Goal: Register for event/course

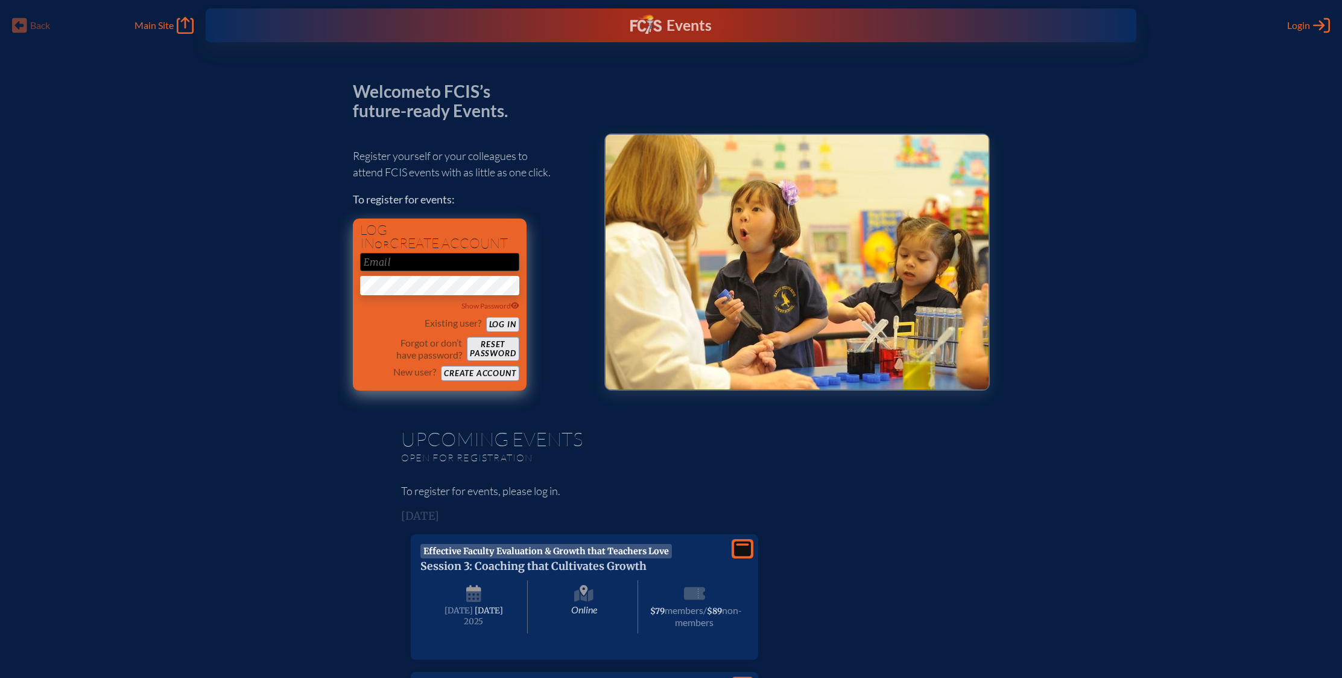
type input "[EMAIL_ADDRESS][DOMAIN_NAME]"
click at [507, 325] on button "Log in" at bounding box center [502, 324] width 33 height 15
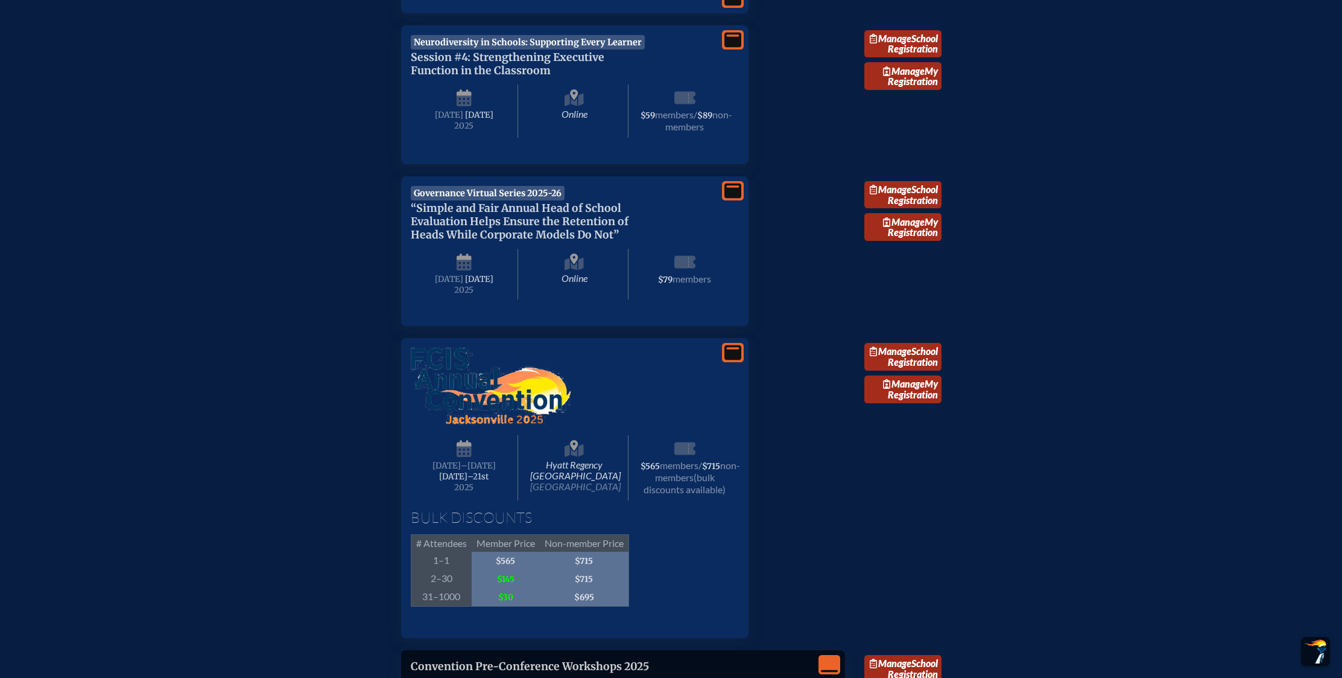
scroll to position [1022, 0]
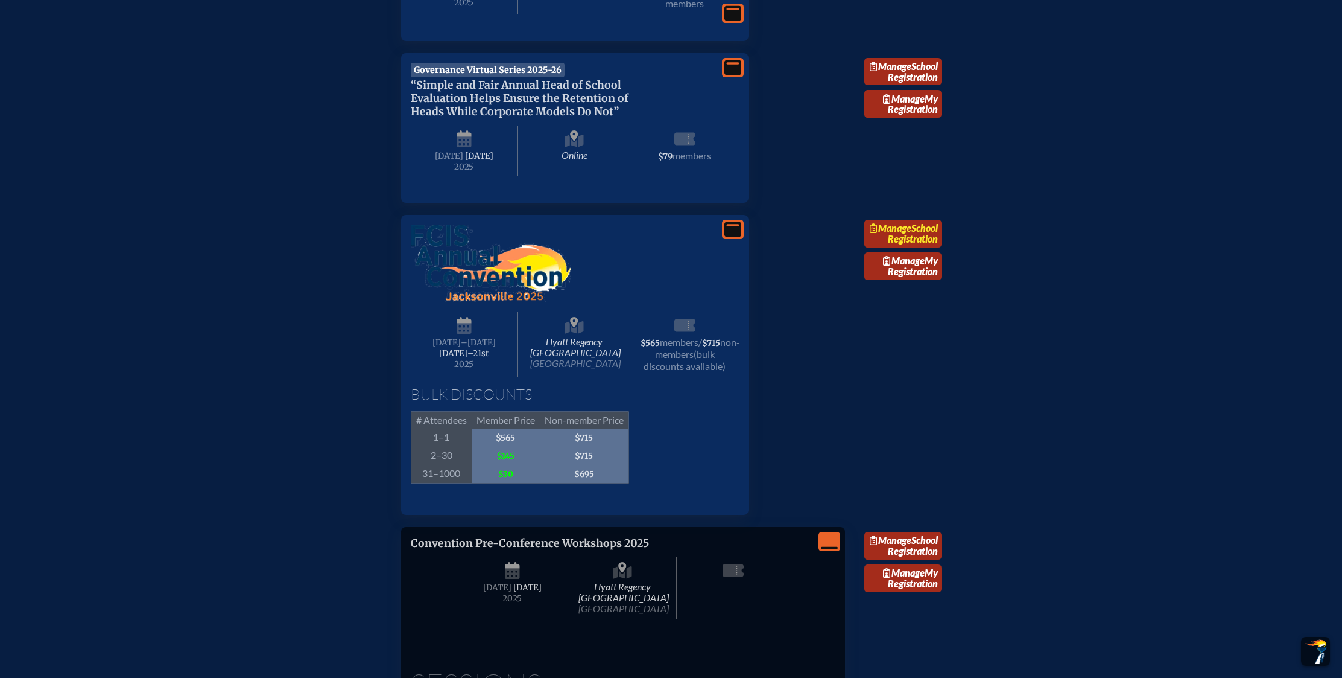
click at [912, 233] on span "Manage" at bounding box center [891, 227] width 42 height 11
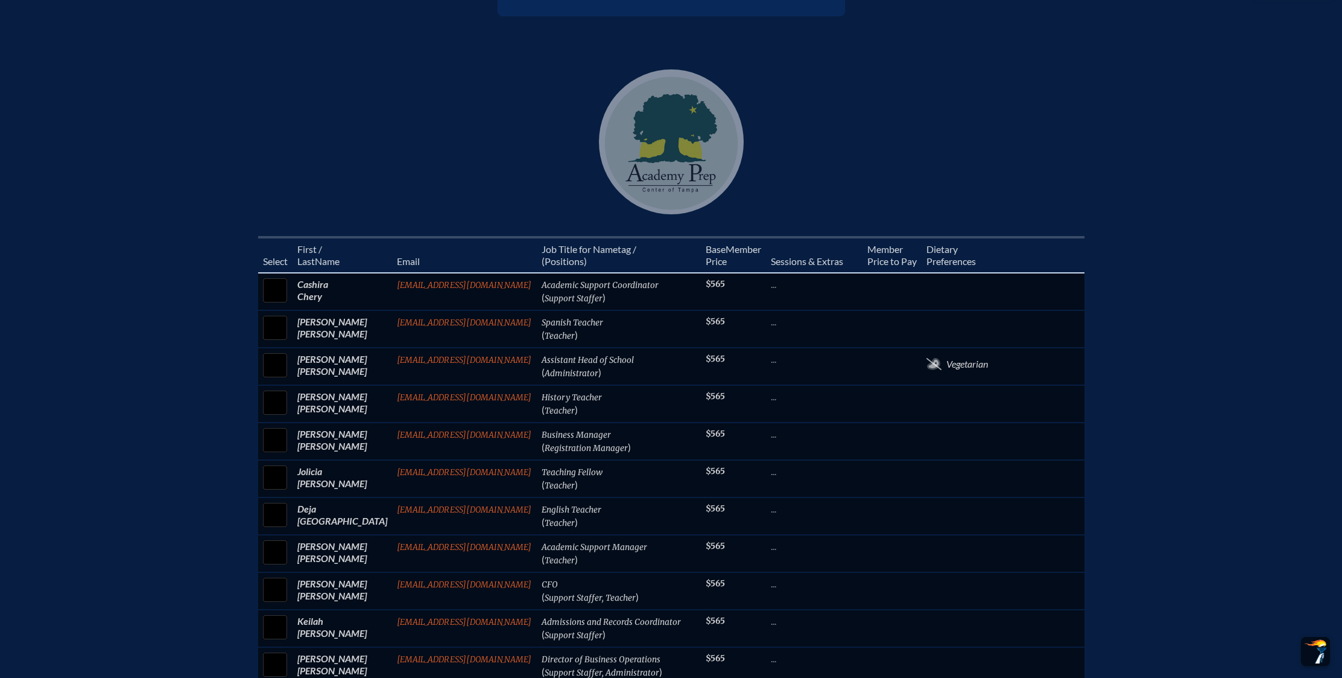
scroll to position [427, 0]
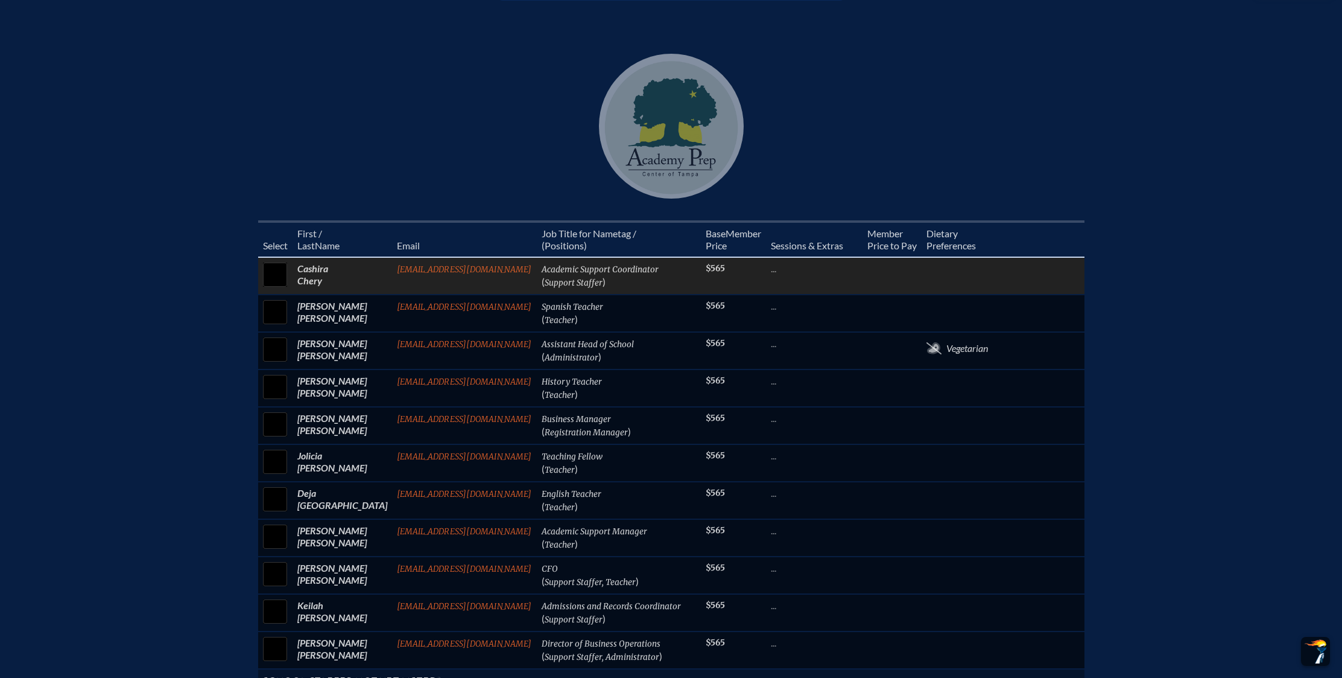
click at [287, 275] on input "checkbox" at bounding box center [275, 274] width 30 height 30
checkbox input "true"
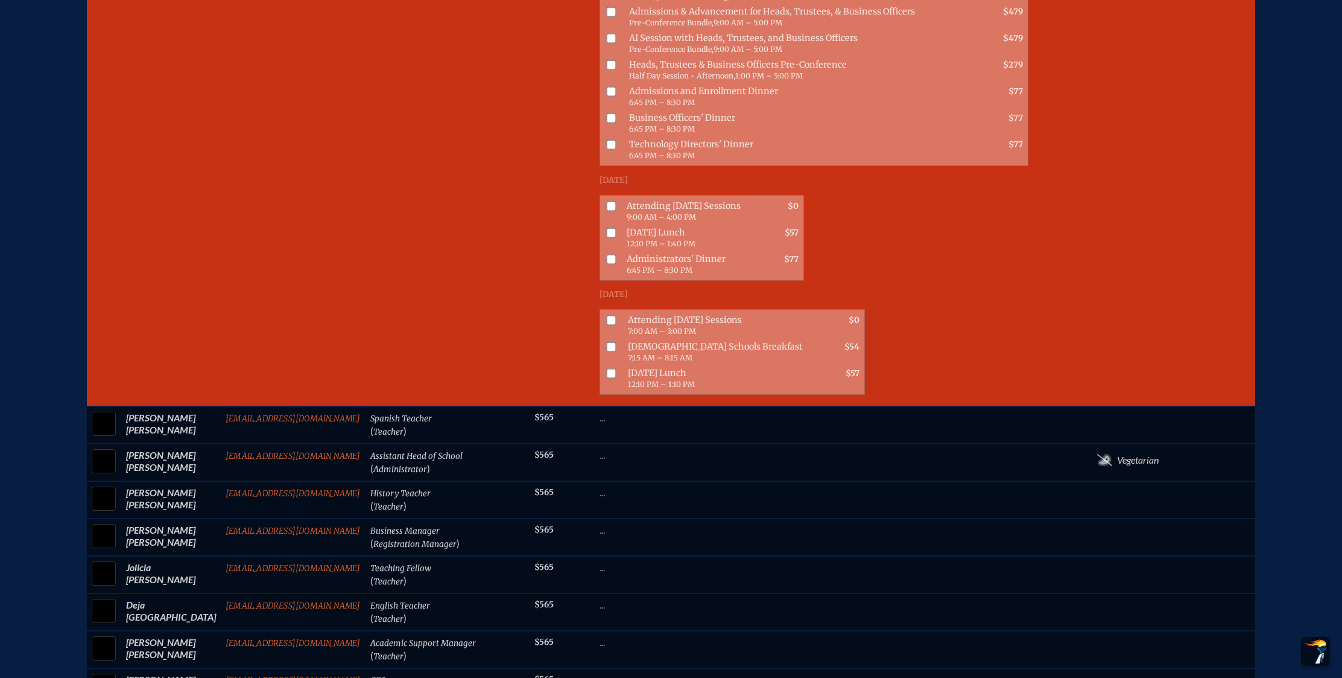
scroll to position [784, 0]
click at [611, 325] on input "checkbox" at bounding box center [611, 321] width 10 height 10
checkbox input "true"
click at [607, 352] on input "checkbox" at bounding box center [611, 347] width 10 height 10
checkbox input "true"
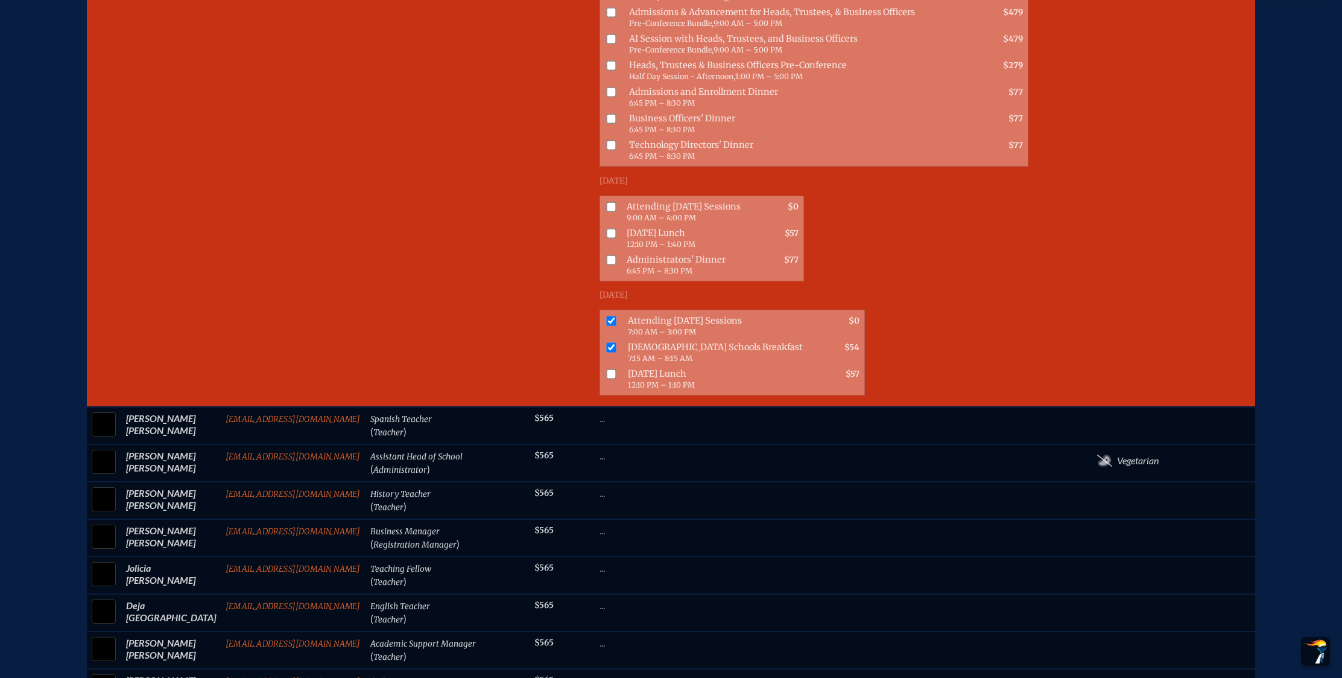
click at [607, 378] on input "checkbox" at bounding box center [611, 374] width 10 height 10
click at [606, 377] on input "checkbox" at bounding box center [611, 374] width 10 height 10
checkbox input "false"
click at [609, 352] on input "checkbox" at bounding box center [611, 347] width 10 height 10
checkbox input "false"
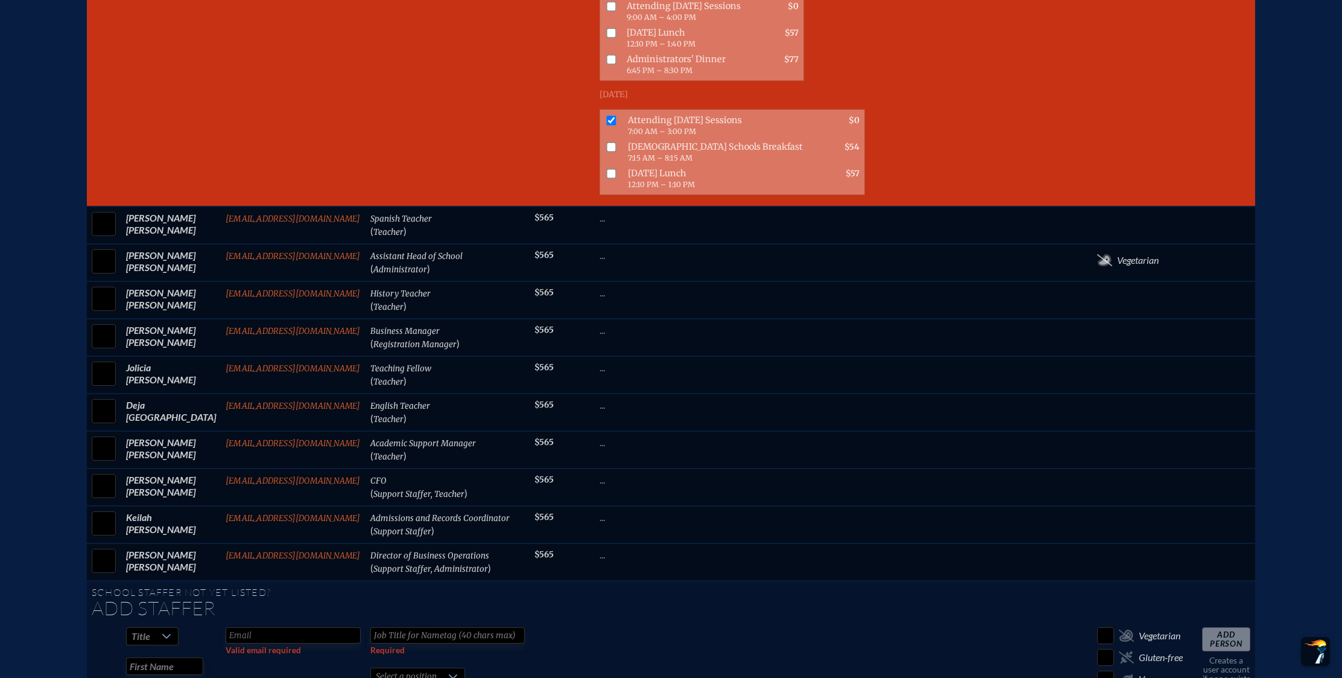
scroll to position [1004, 0]
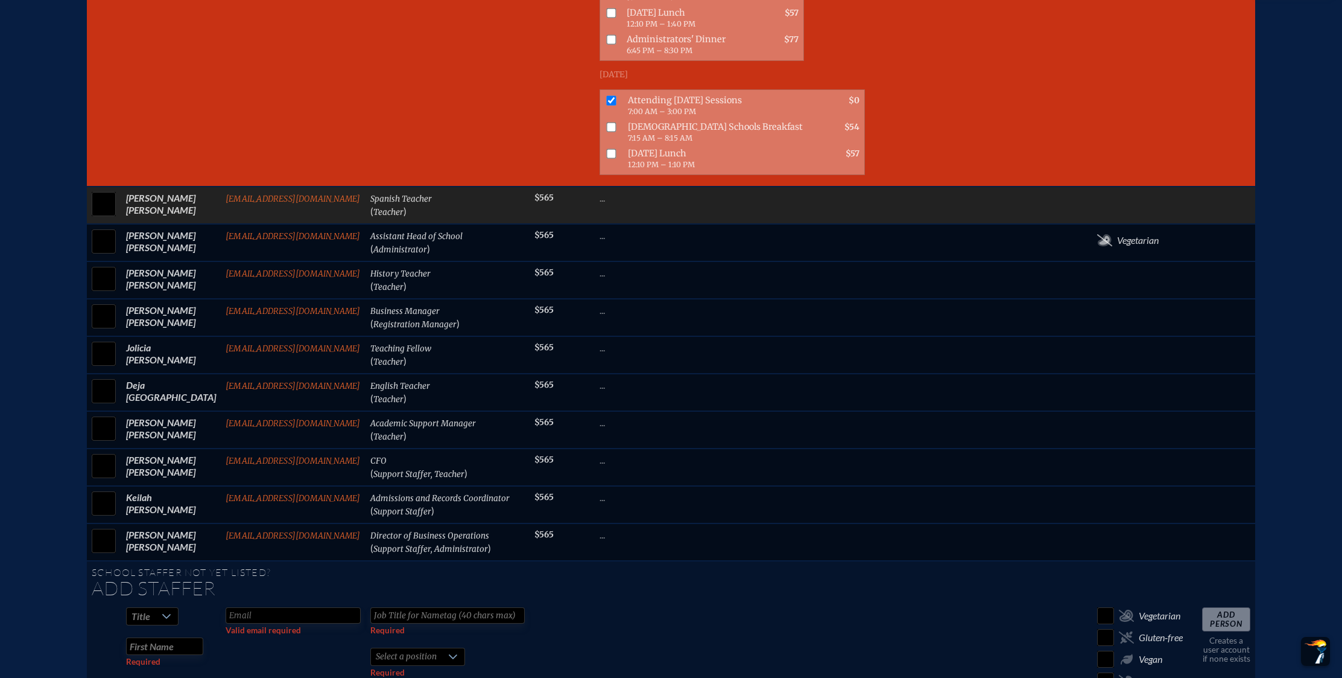
click at [101, 212] on input "checkbox" at bounding box center [104, 204] width 30 height 30
checkbox input "true"
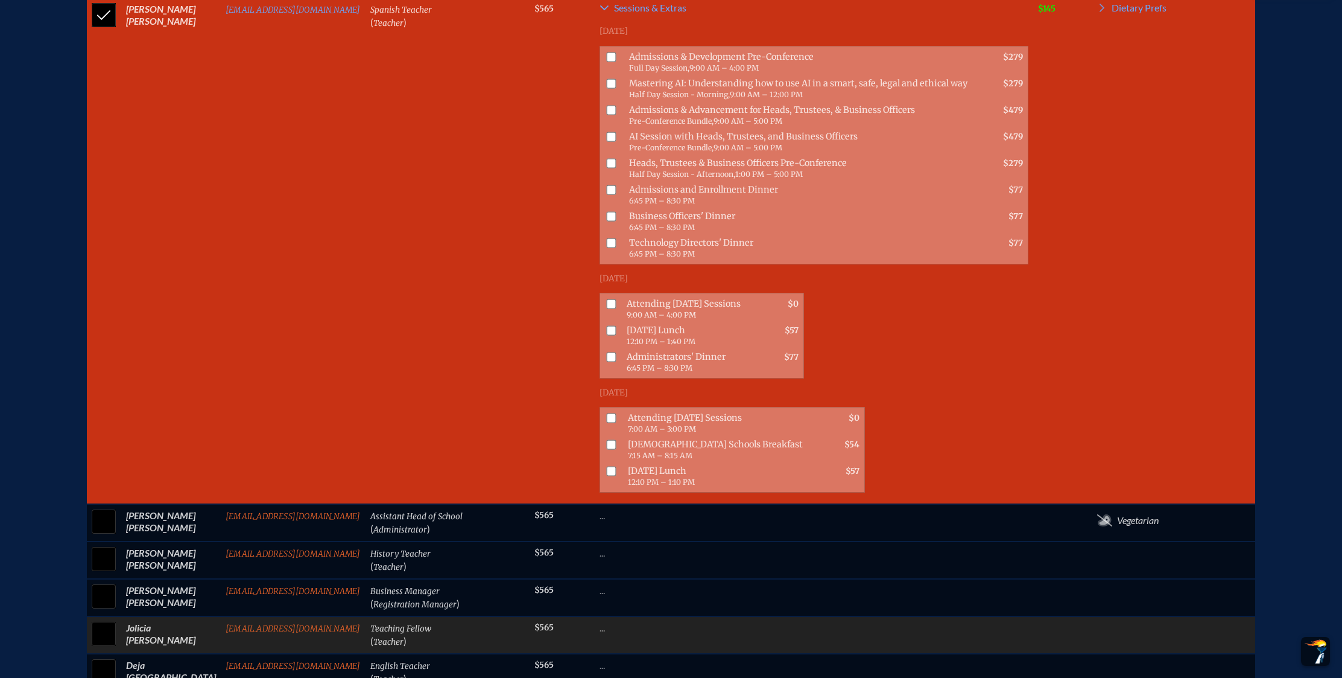
scroll to position [1252, 0]
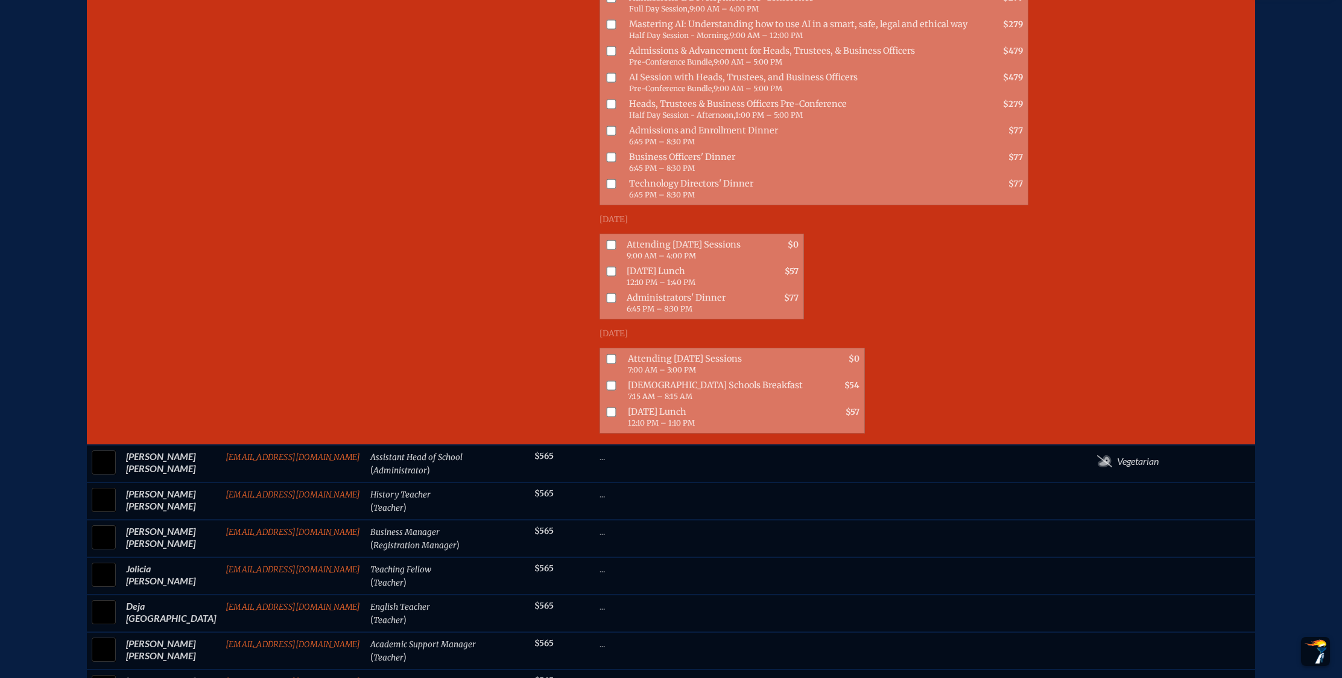
click at [606, 364] on input "checkbox" at bounding box center [611, 359] width 10 height 10
checkbox input "true"
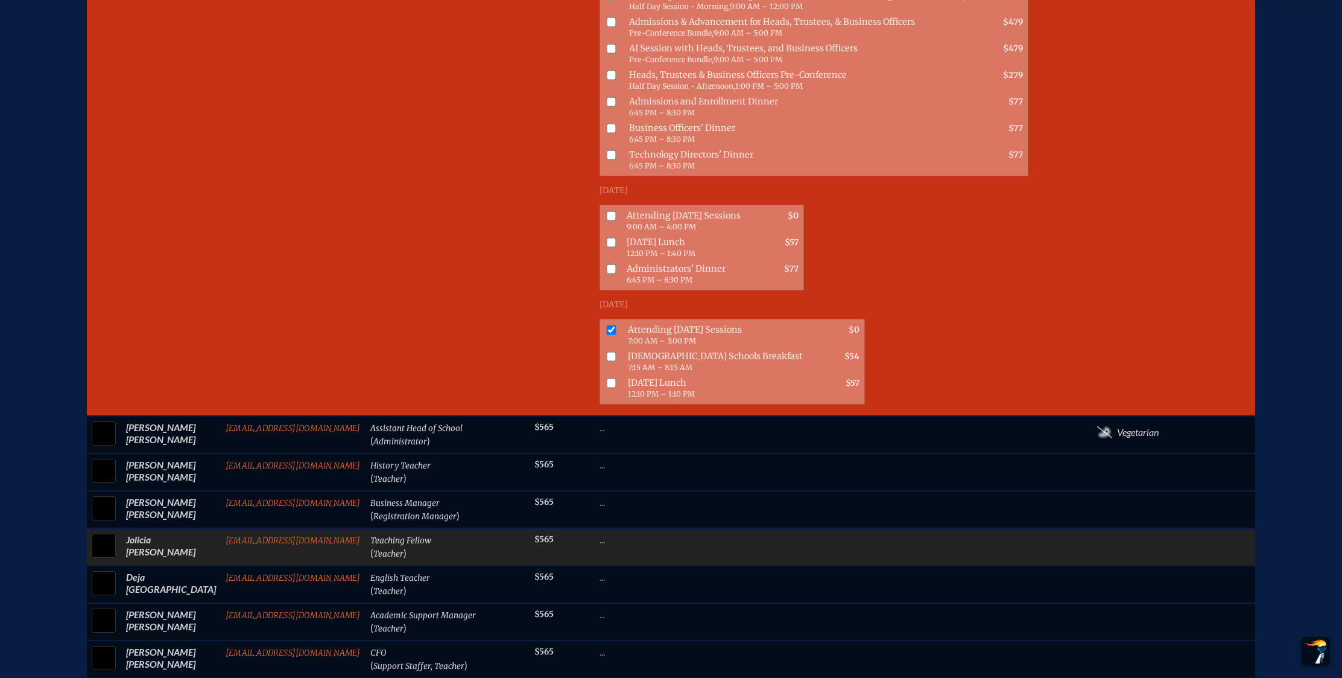
scroll to position [1346, 0]
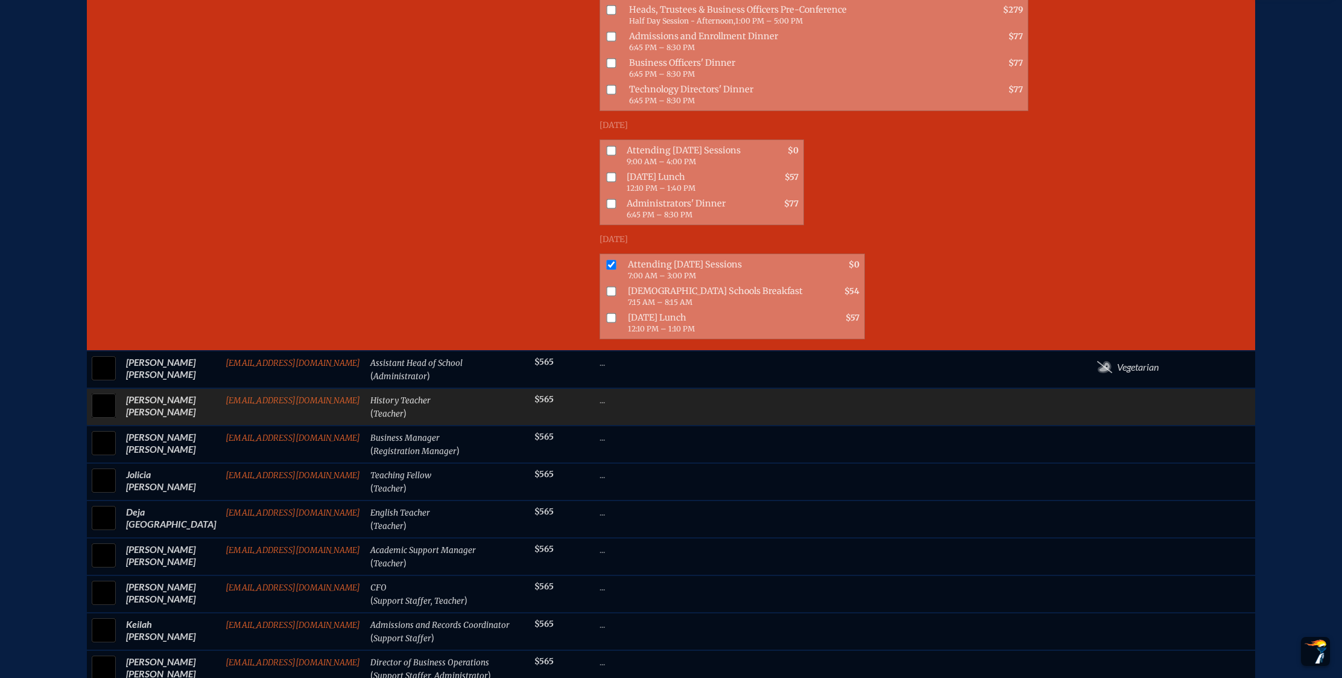
click at [101, 409] on input "checkbox" at bounding box center [104, 405] width 30 height 30
checkbox input "true"
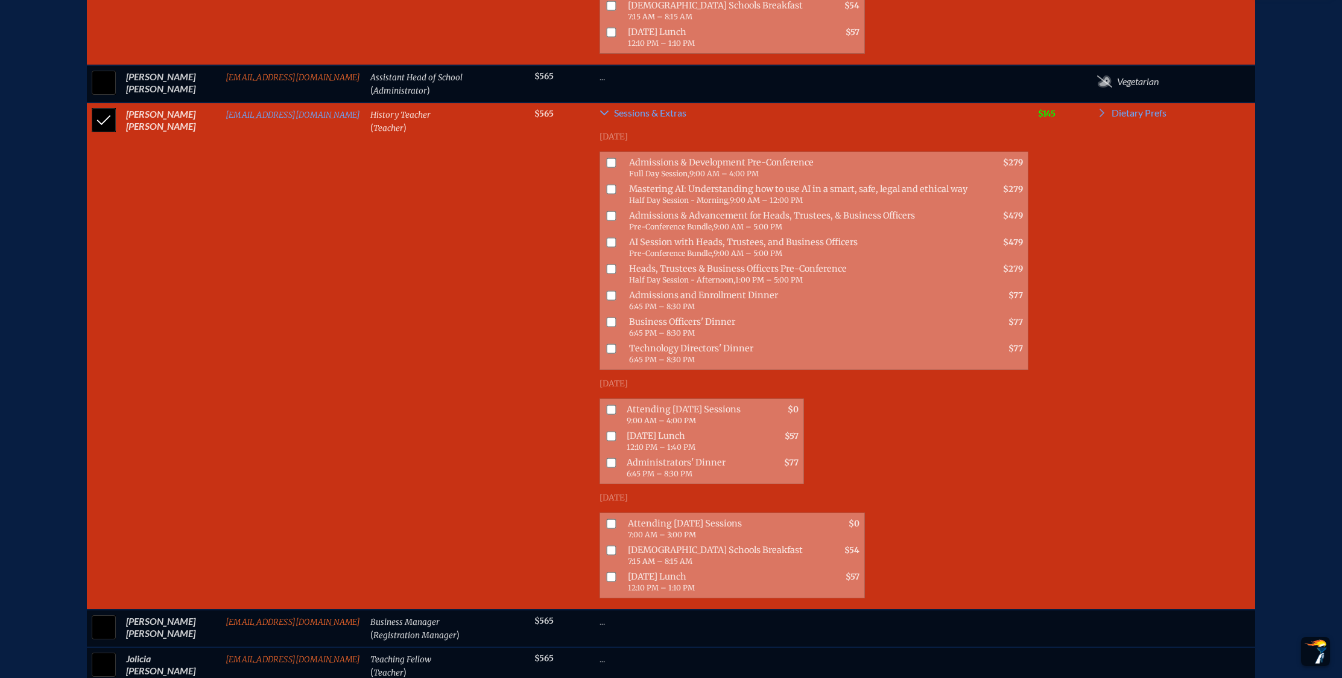
scroll to position [1682, 0]
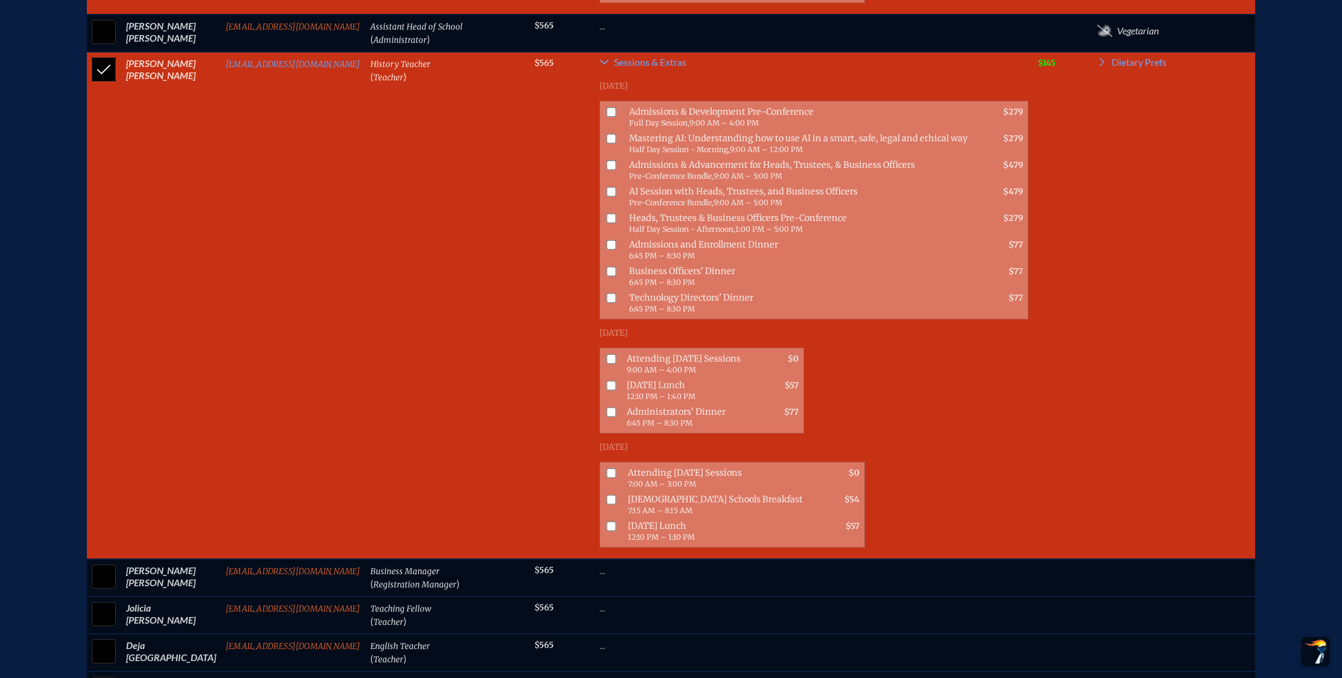
click at [608, 477] on input "checkbox" at bounding box center [611, 473] width 10 height 10
checkbox input "true"
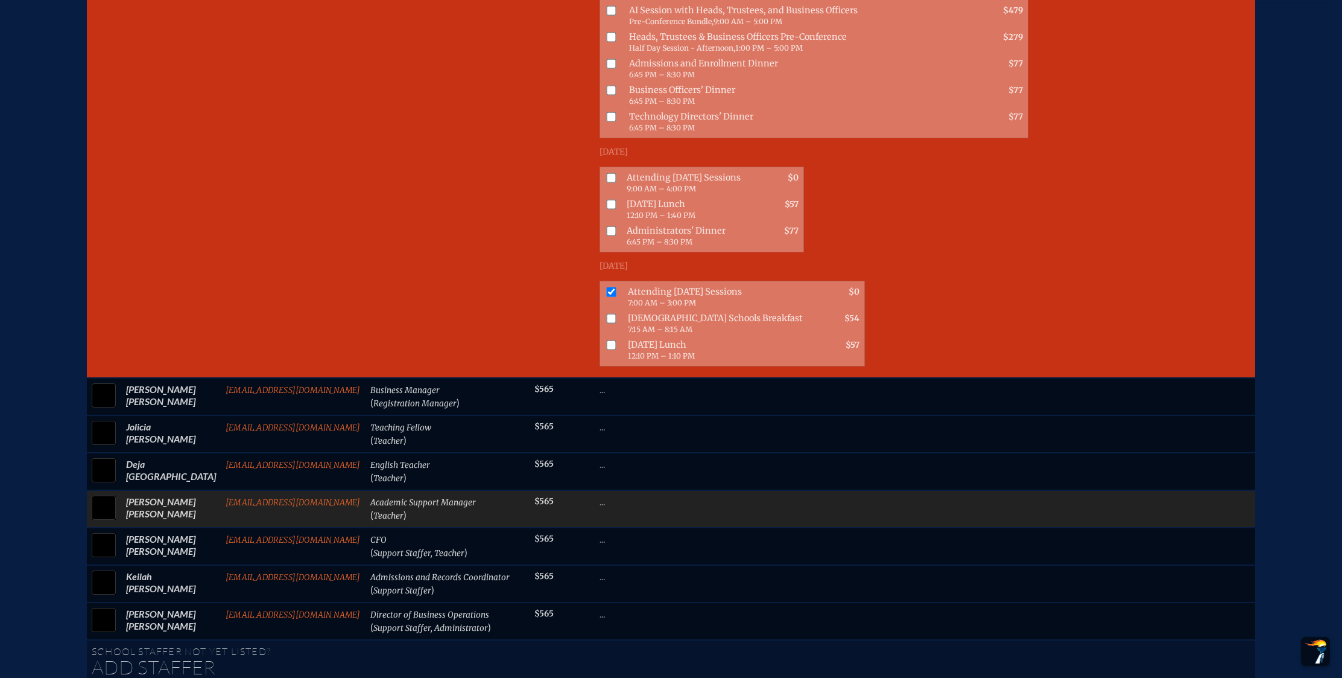
scroll to position [1866, 0]
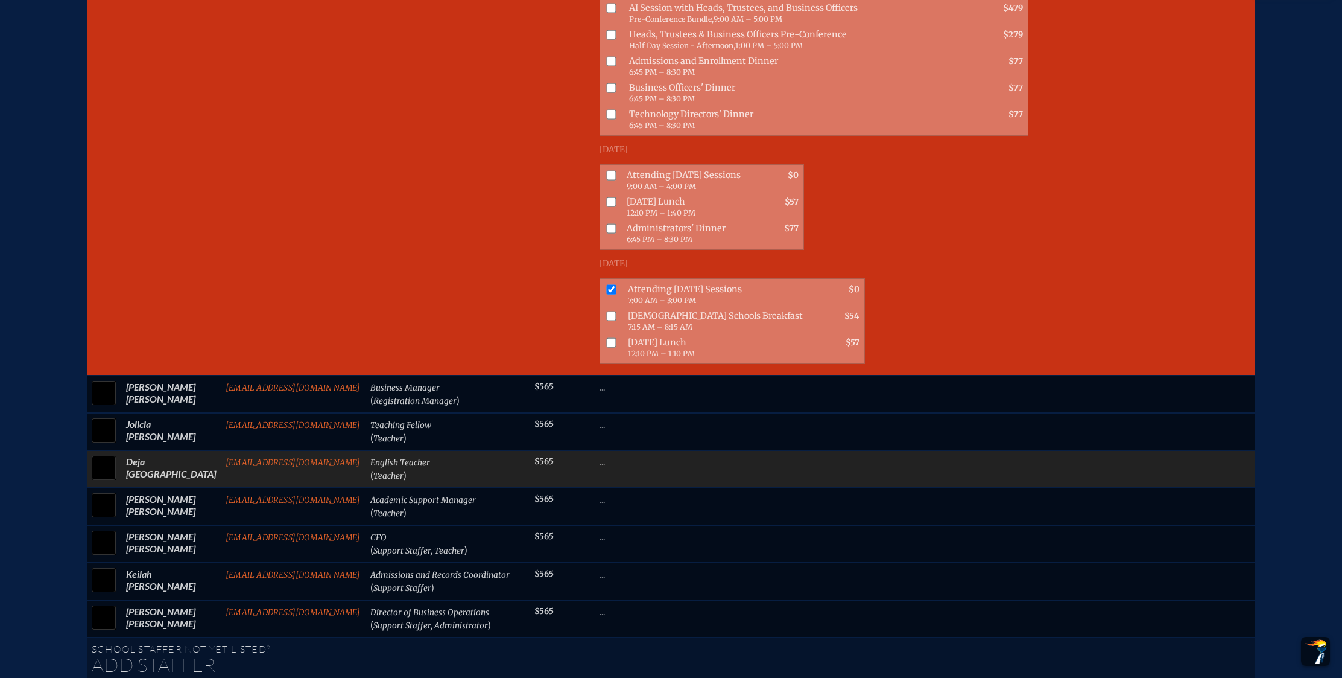
click at [109, 476] on input "checkbox" at bounding box center [104, 468] width 30 height 30
checkbox input "true"
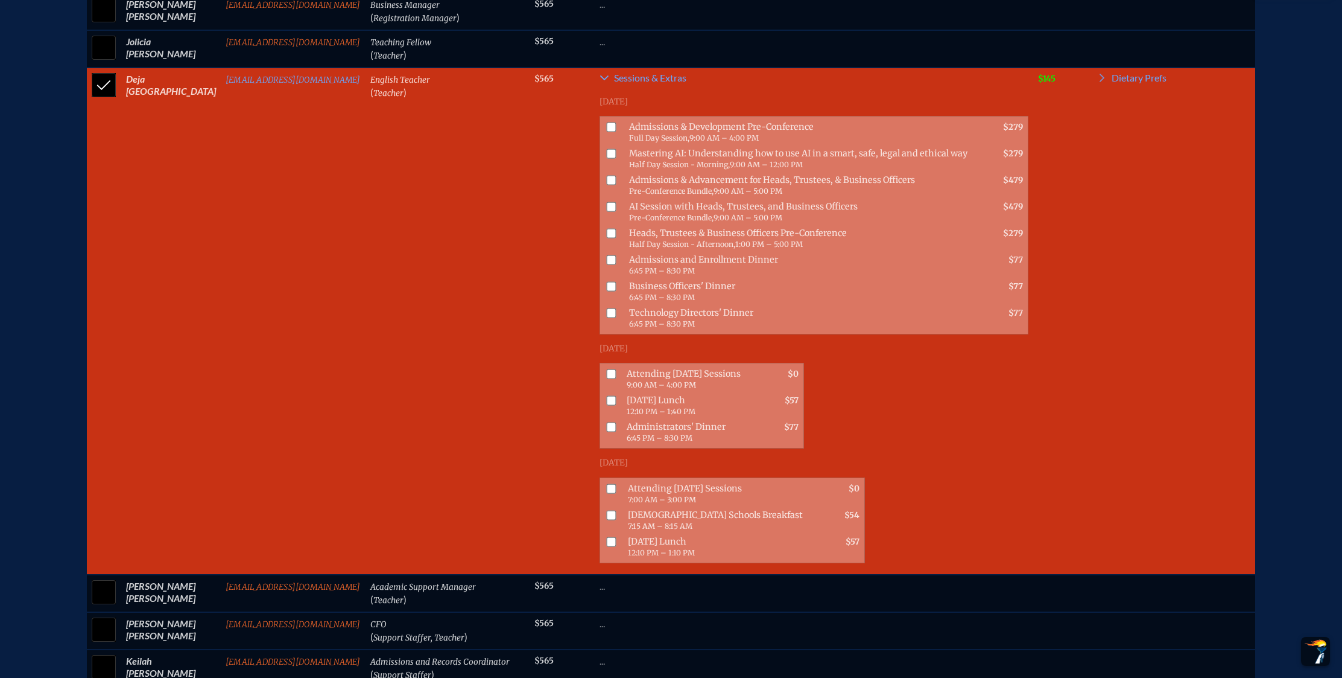
scroll to position [2252, 0]
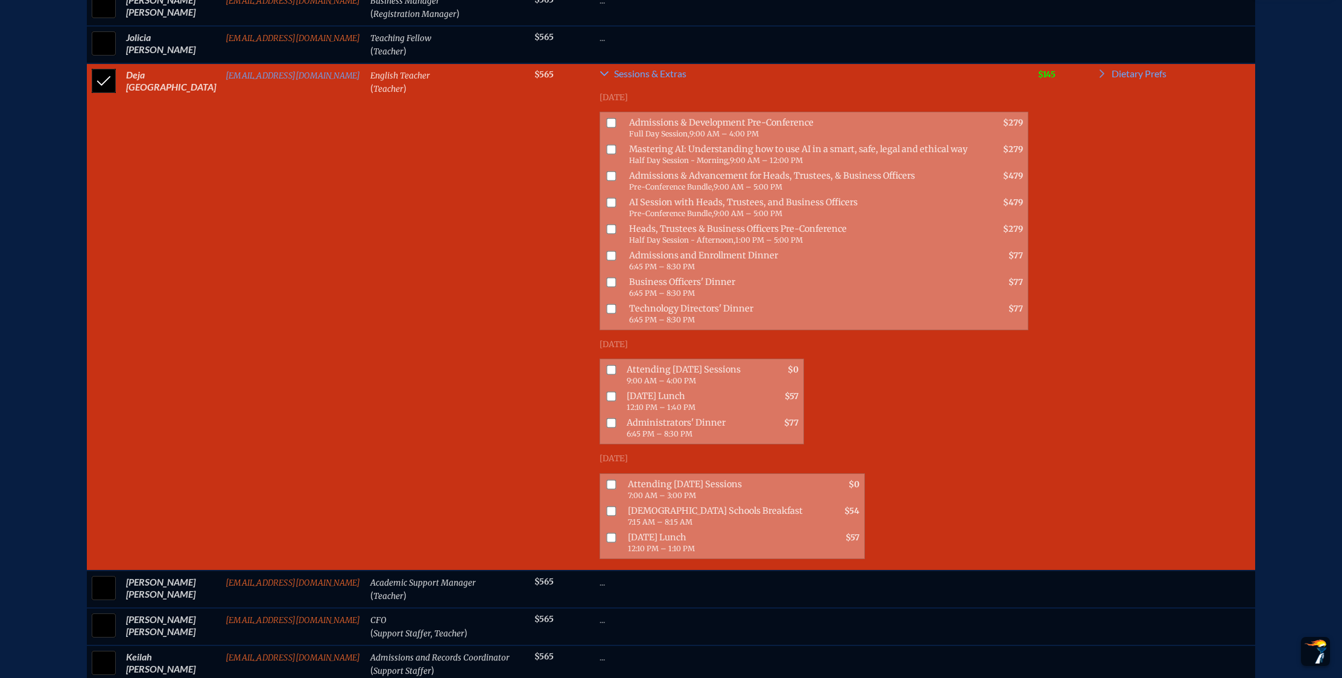
click at [610, 486] on input "checkbox" at bounding box center [611, 484] width 10 height 10
checkbox input "true"
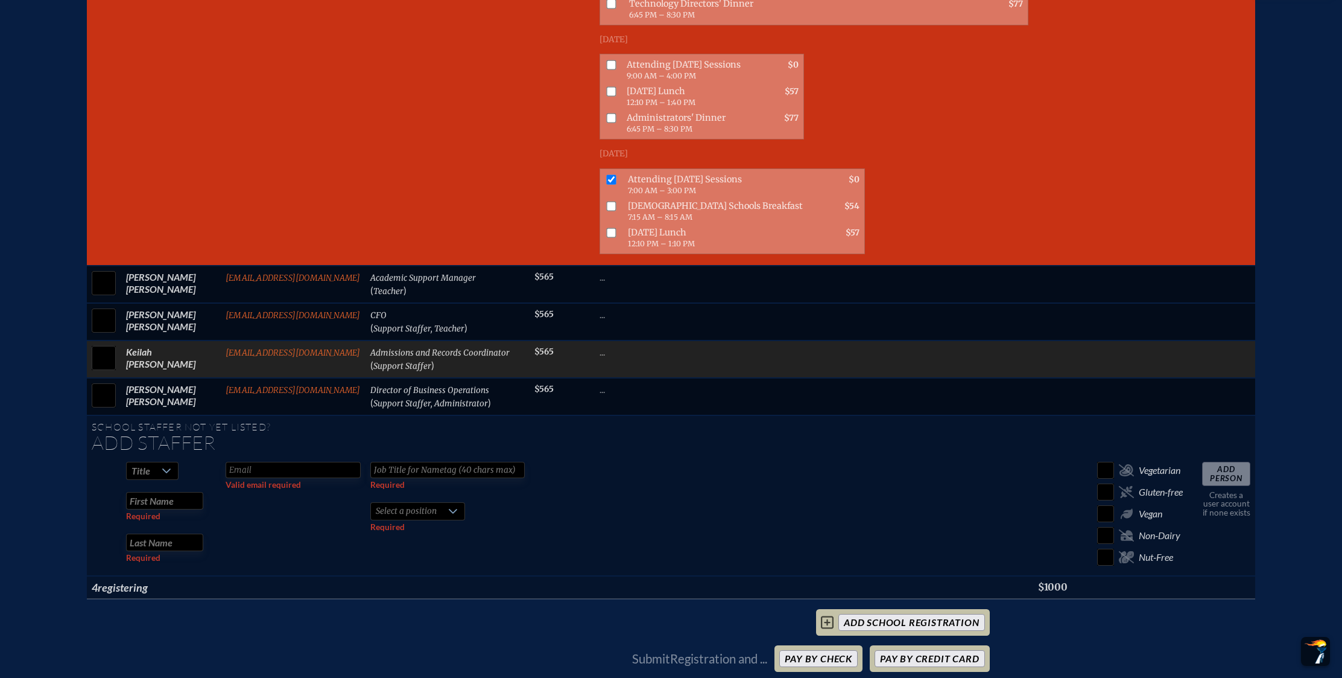
scroll to position [2558, 0]
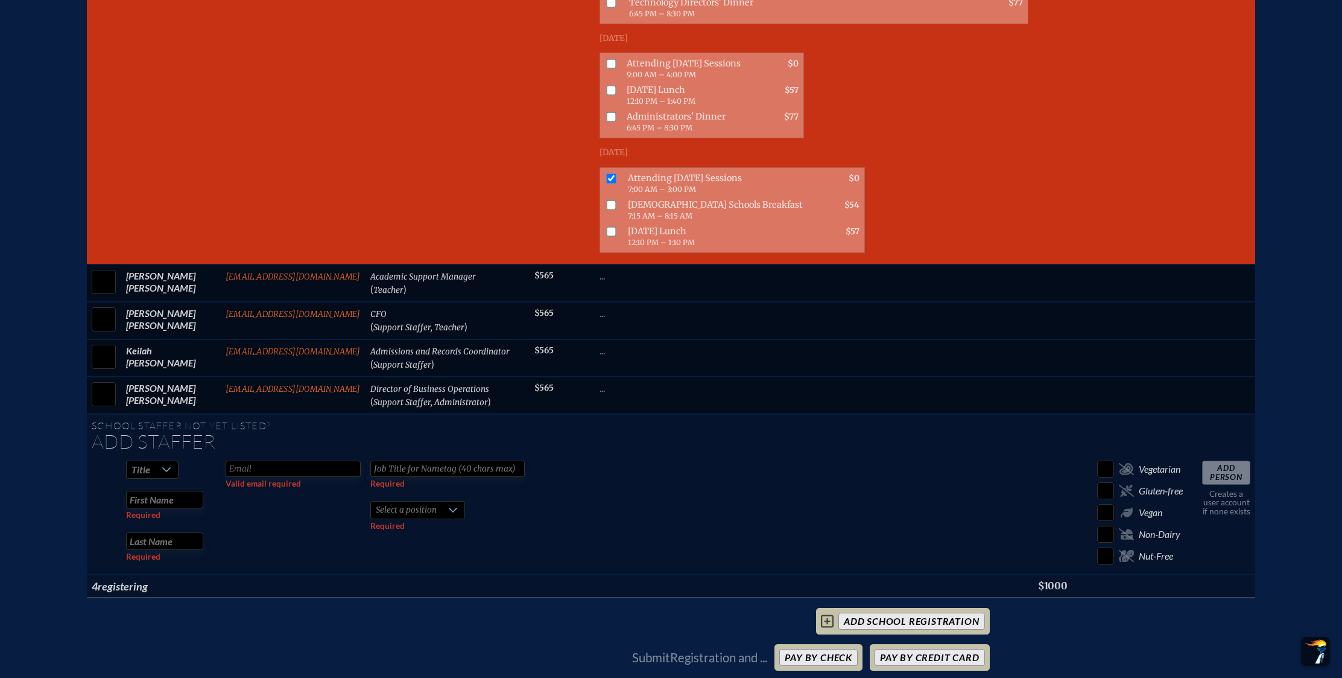
click at [170, 470] on icon at bounding box center [167, 470] width 10 height 10
click at [154, 500] on li "Mrs" at bounding box center [158, 507] width 52 height 17
click at [253, 468] on input "text" at bounding box center [293, 468] width 135 height 16
type input "[EMAIL_ADDRESS][DOMAIN_NAME]"
click at [421, 469] on input "text" at bounding box center [447, 468] width 154 height 16
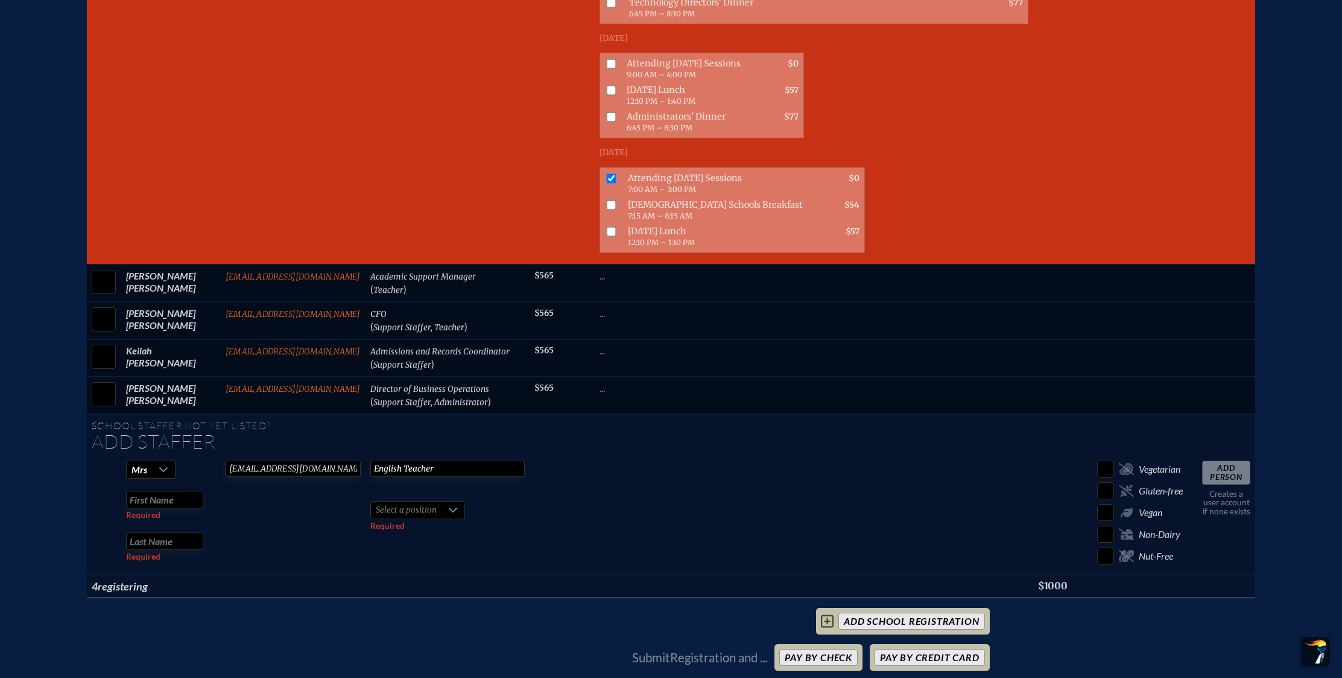
type input "English Teacher"
click at [179, 498] on input "text" at bounding box center [164, 499] width 77 height 17
type input "Ale"
click at [203, 539] on input "text" at bounding box center [164, 540] width 77 height 17
type input "Alm"
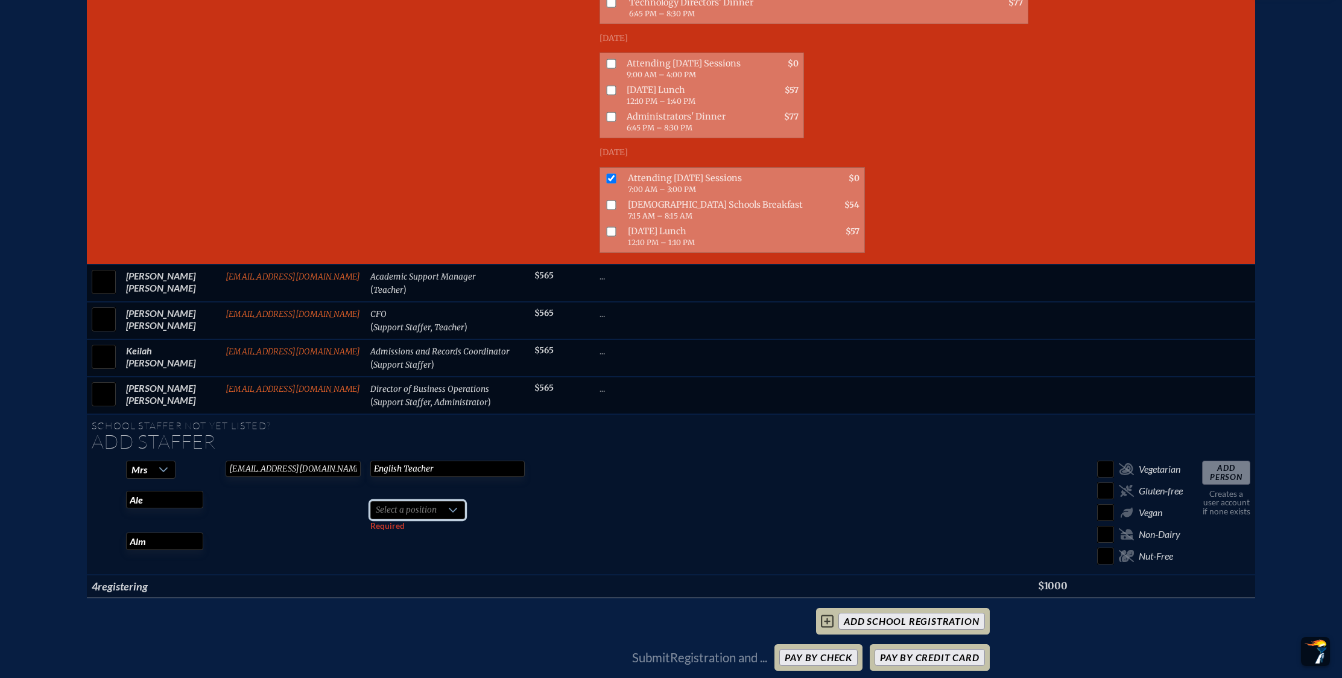
click at [405, 509] on span "Select a position" at bounding box center [406, 509] width 71 height 17
click at [392, 597] on span "Teacher" at bounding box center [384, 598] width 30 height 12
click at [1233, 472] on input "Add Person" at bounding box center [1226, 472] width 48 height 24
checkbox input "false"
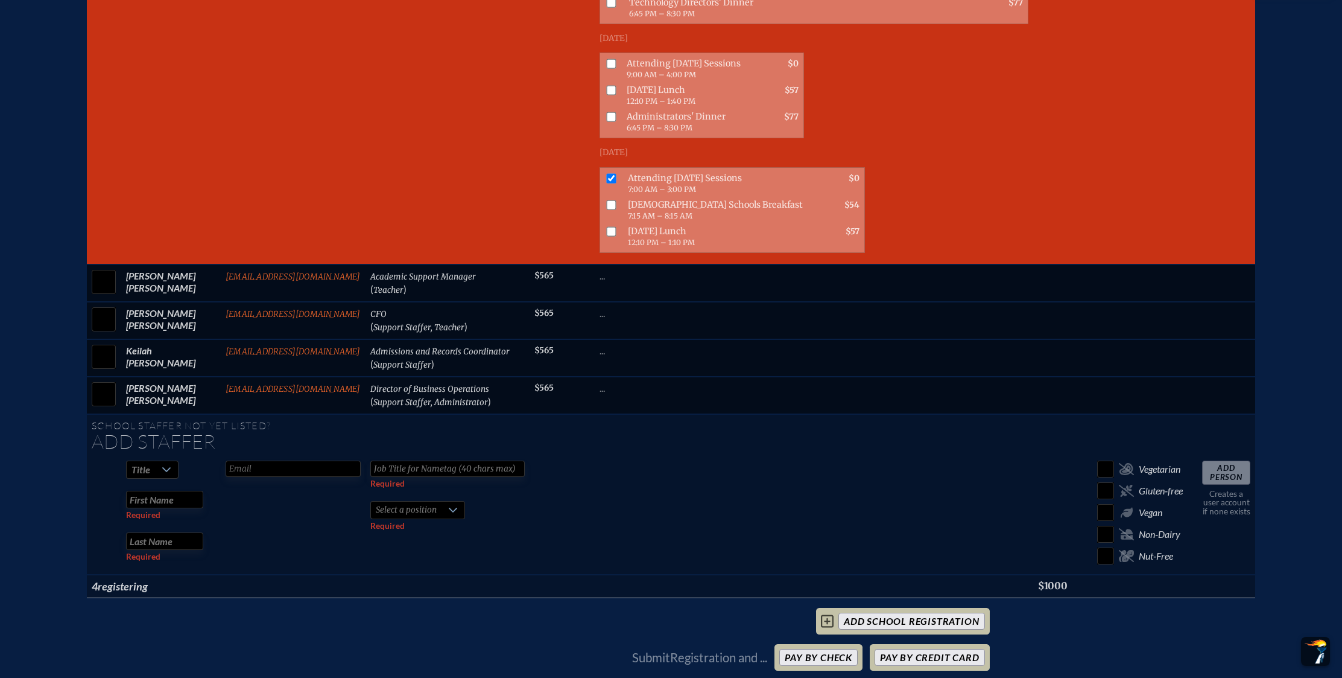
checkbox input "false"
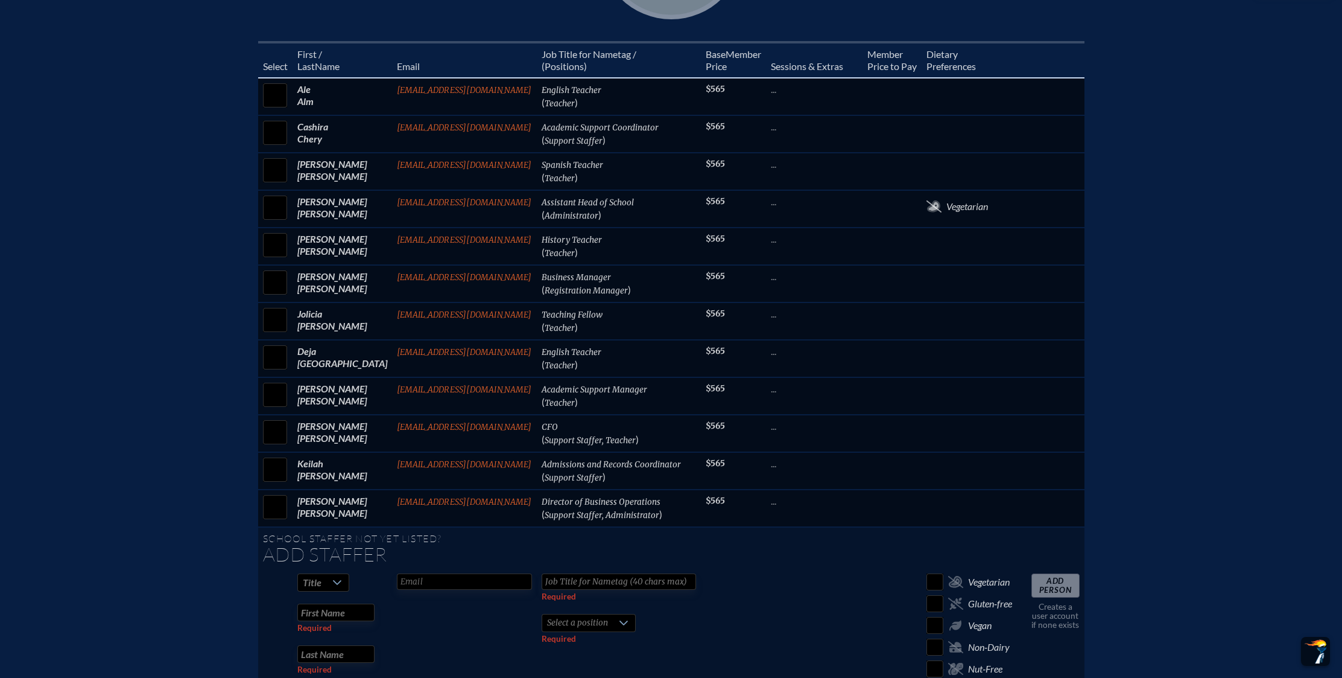
scroll to position [606, 0]
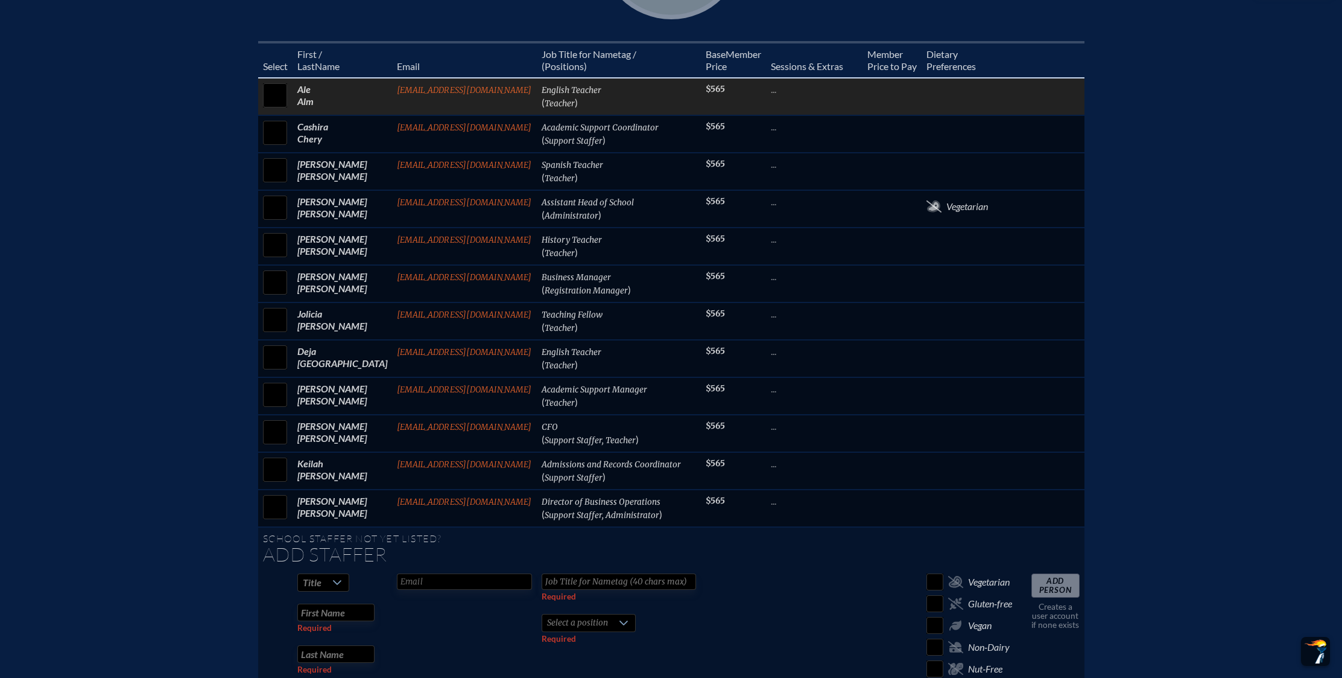
click at [279, 105] on input "checkbox" at bounding box center [275, 95] width 30 height 30
checkbox input "true"
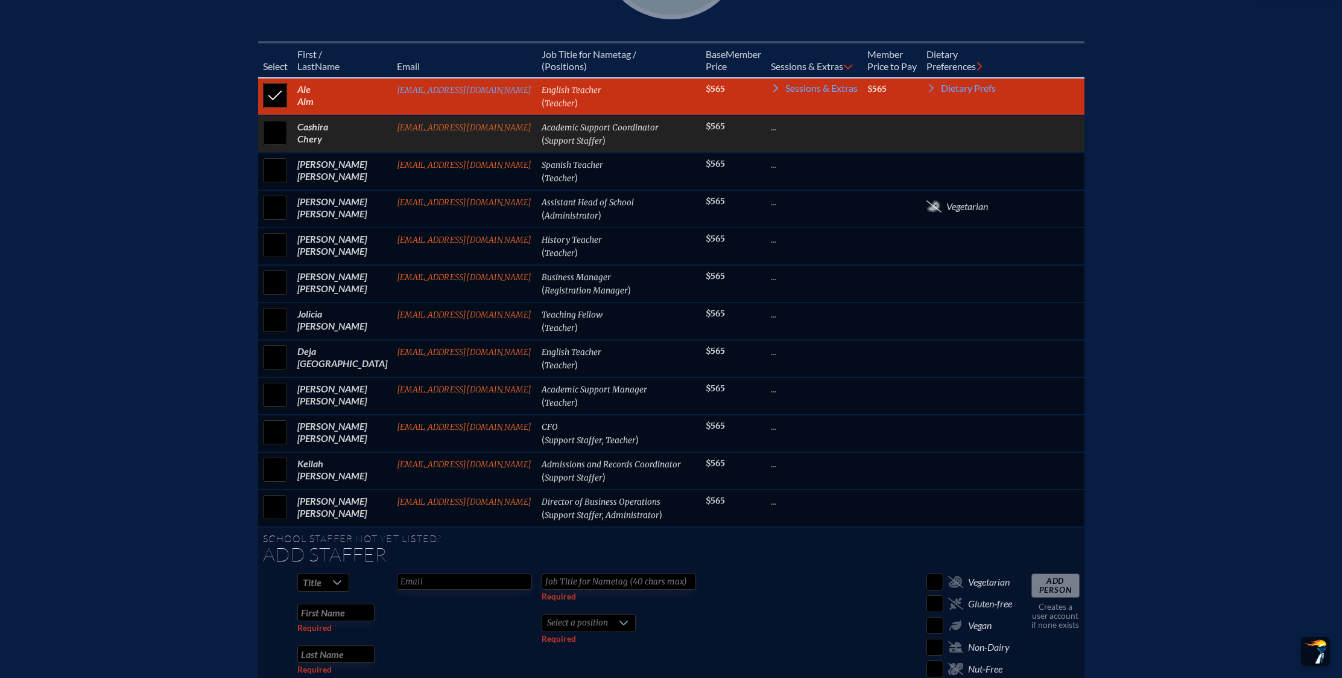
click at [279, 130] on input "checkbox" at bounding box center [275, 133] width 30 height 30
checkbox input "true"
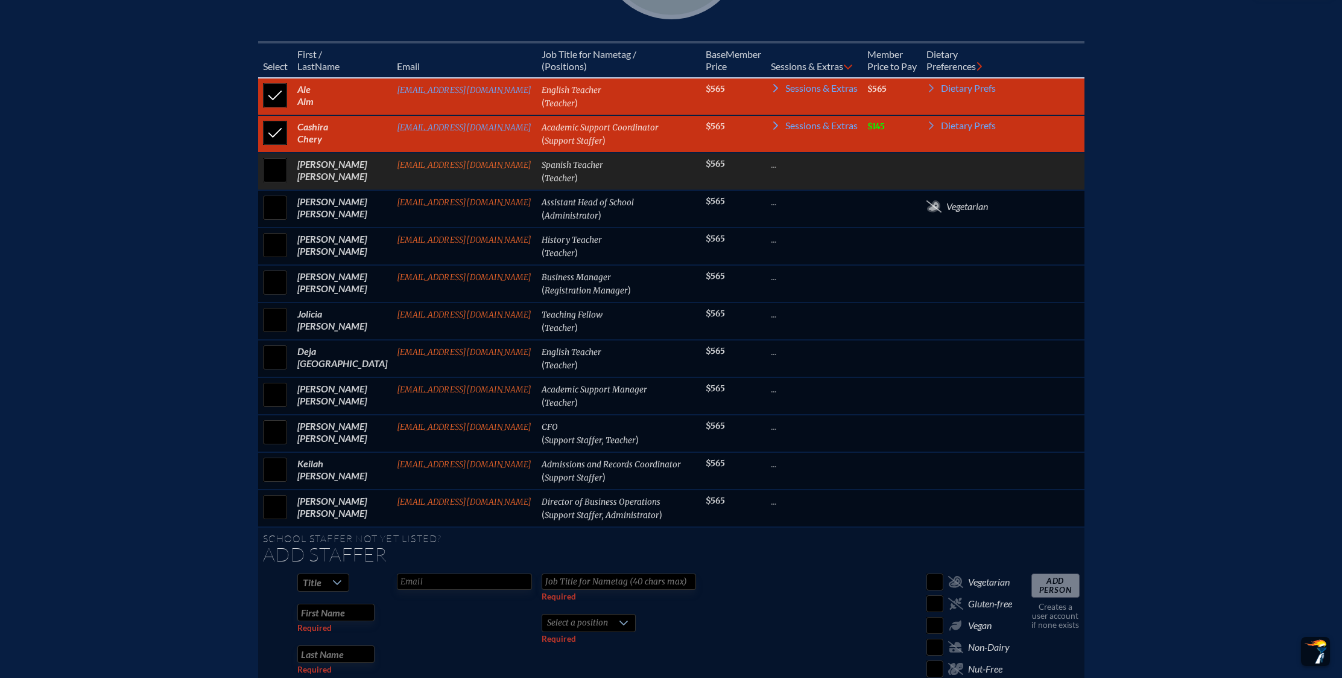
click at [278, 174] on input "checkbox" at bounding box center [275, 170] width 30 height 30
checkbox input "true"
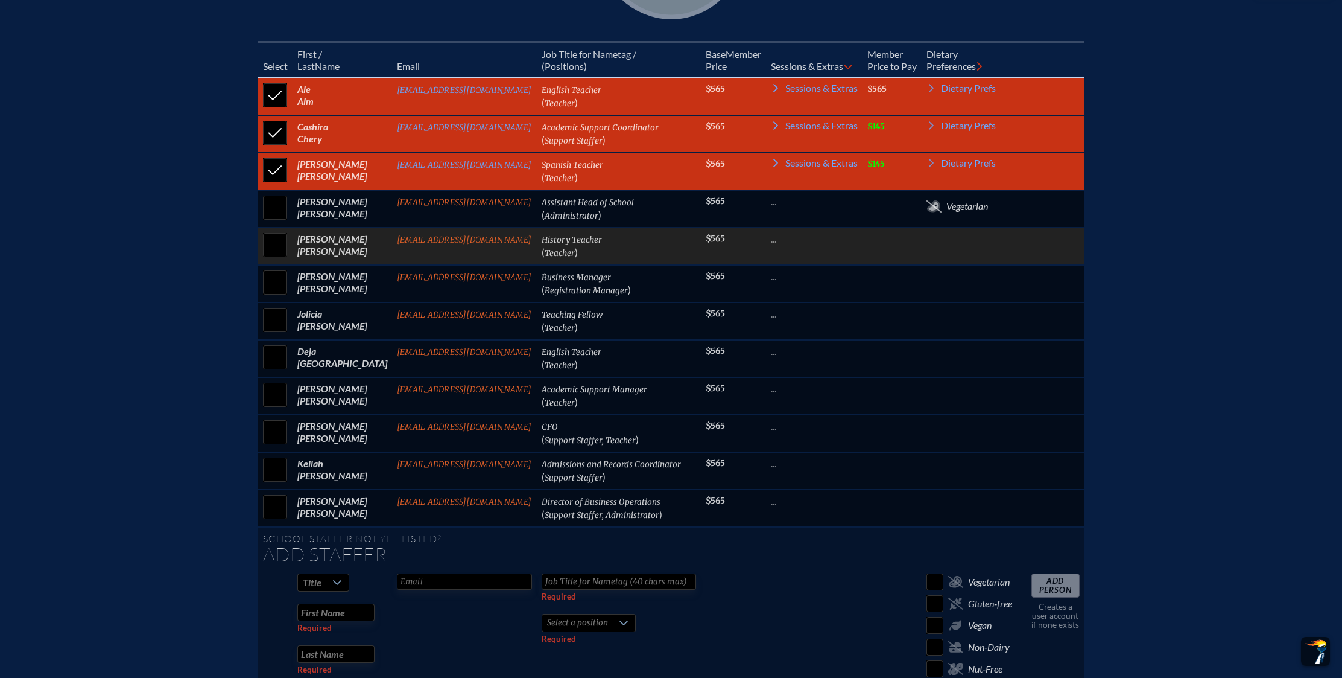
click at [274, 250] on input "checkbox" at bounding box center [275, 245] width 30 height 30
checkbox input "true"
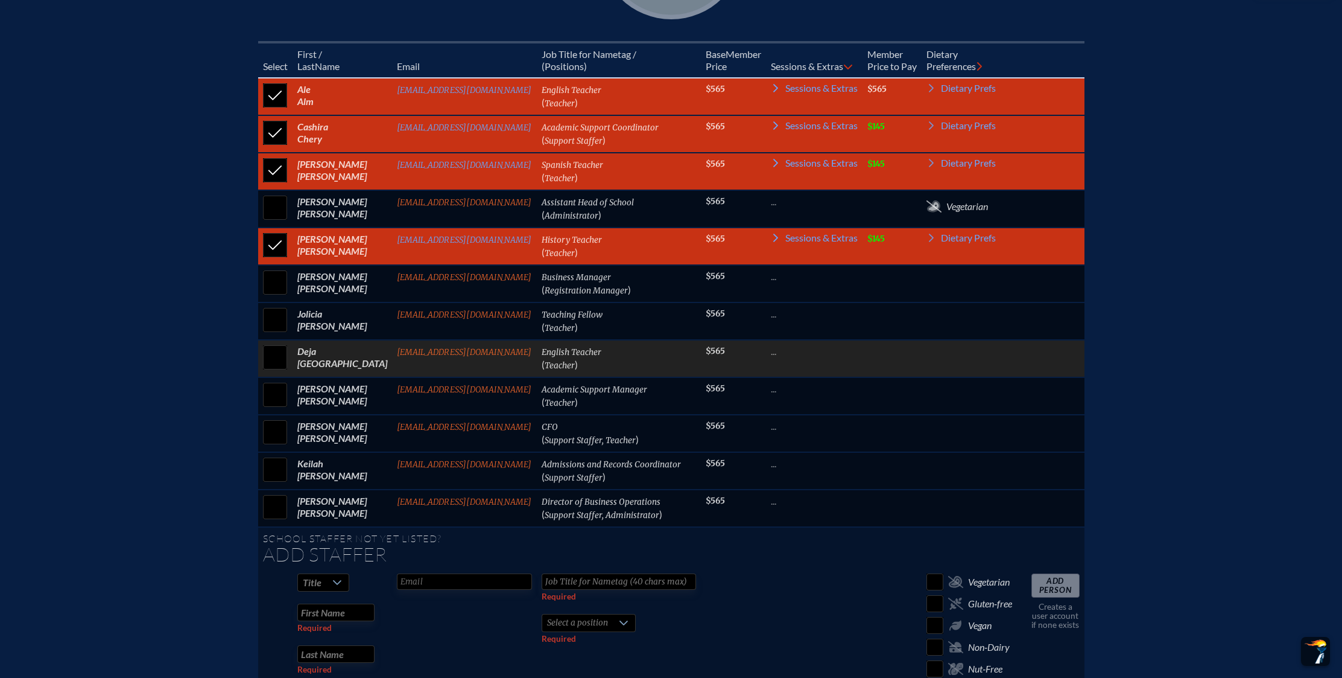
click at [276, 355] on input "checkbox" at bounding box center [275, 357] width 30 height 30
checkbox input "true"
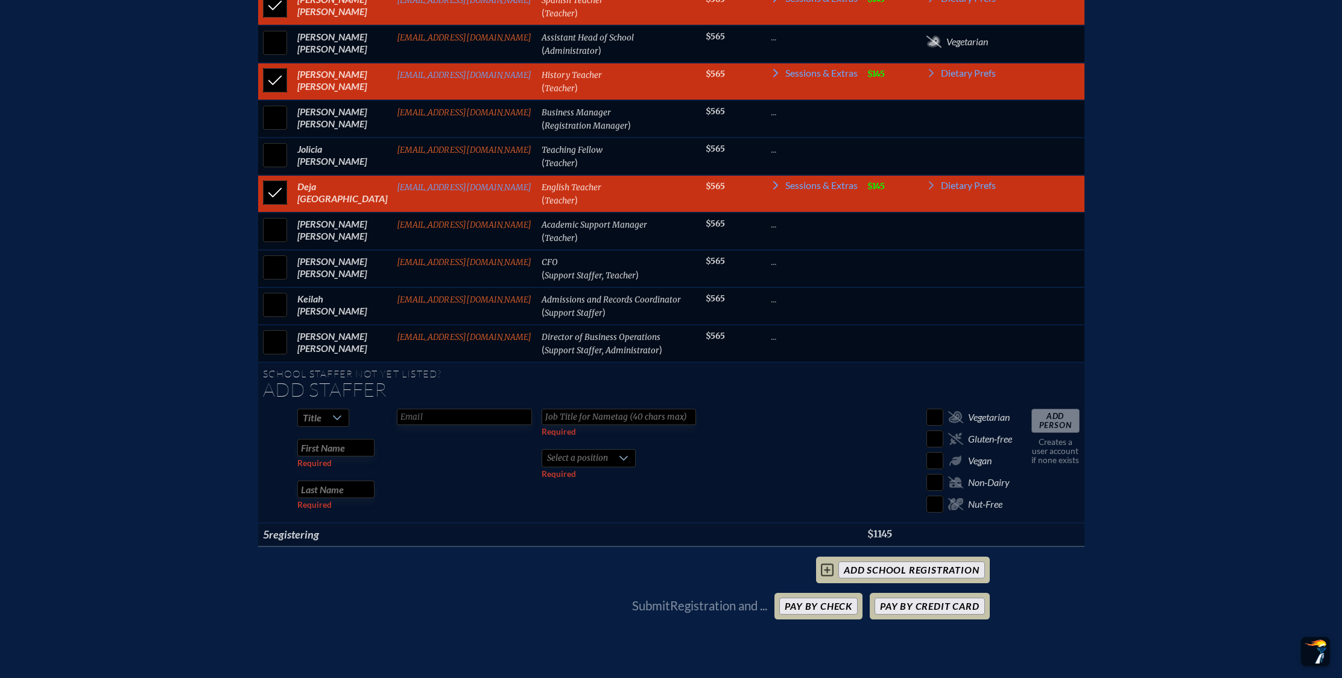
scroll to position [791, 0]
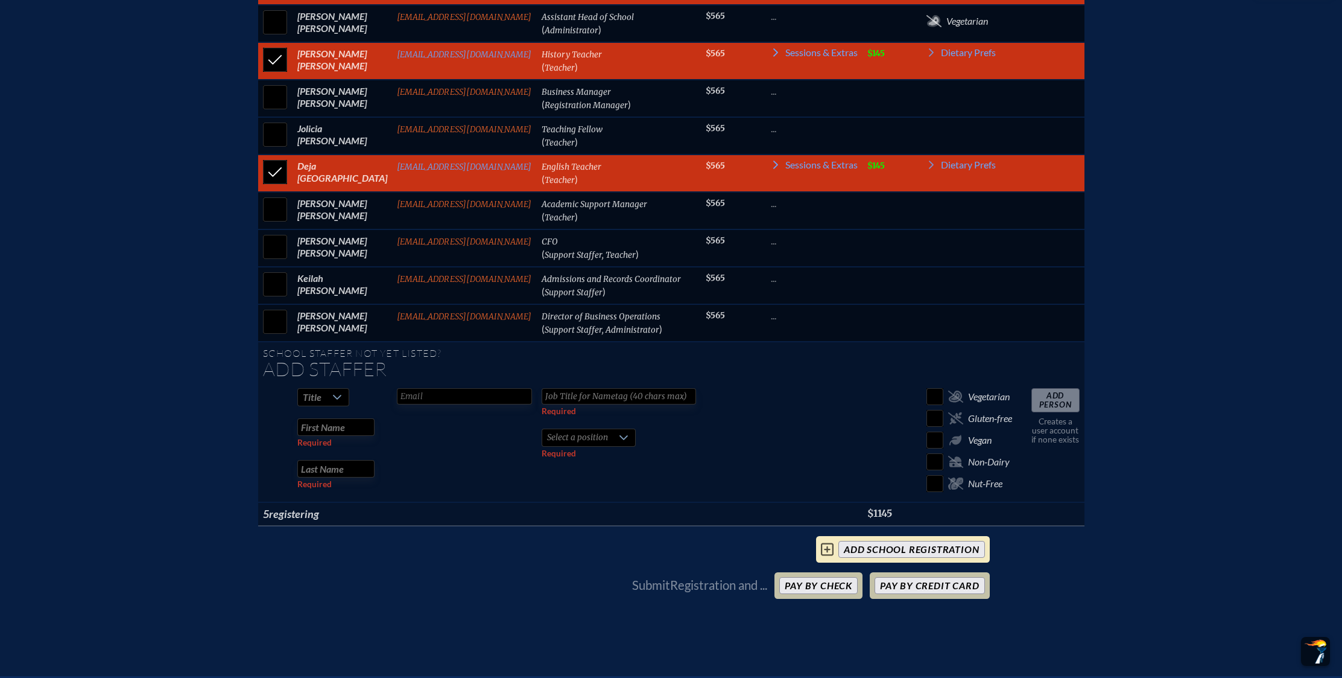
click at [946, 553] on input "add School Registration" at bounding box center [912, 549] width 146 height 17
click at [971, 589] on button "Pay by Credit Card" at bounding box center [930, 585] width 110 height 17
